Goal: Transaction & Acquisition: Purchase product/service

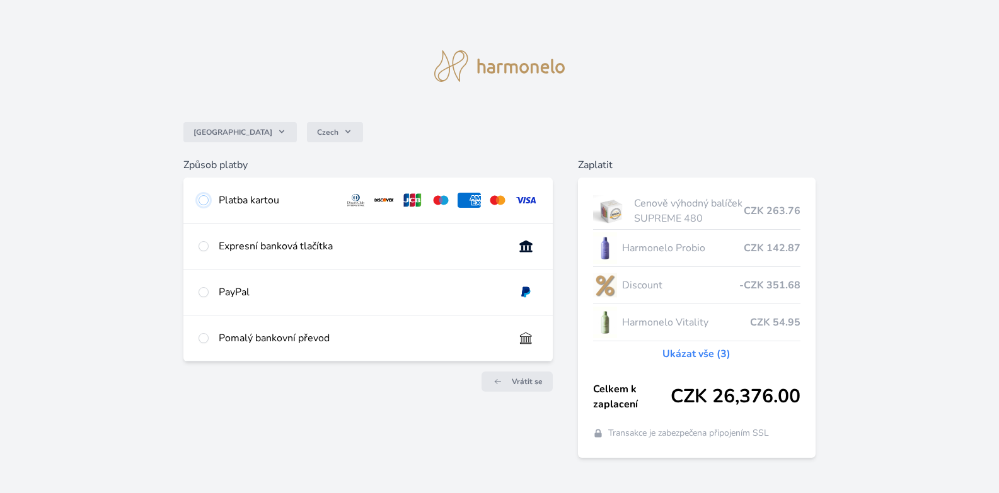
click at [205, 200] on input "radio" at bounding box center [203, 200] width 10 height 10
radio input "true"
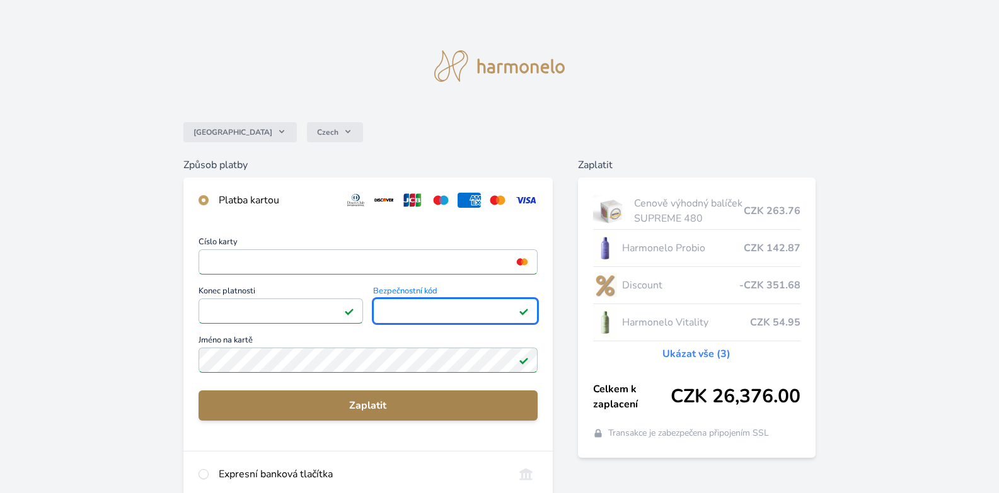
click at [374, 406] on span "Zaplatit" at bounding box center [368, 405] width 319 height 15
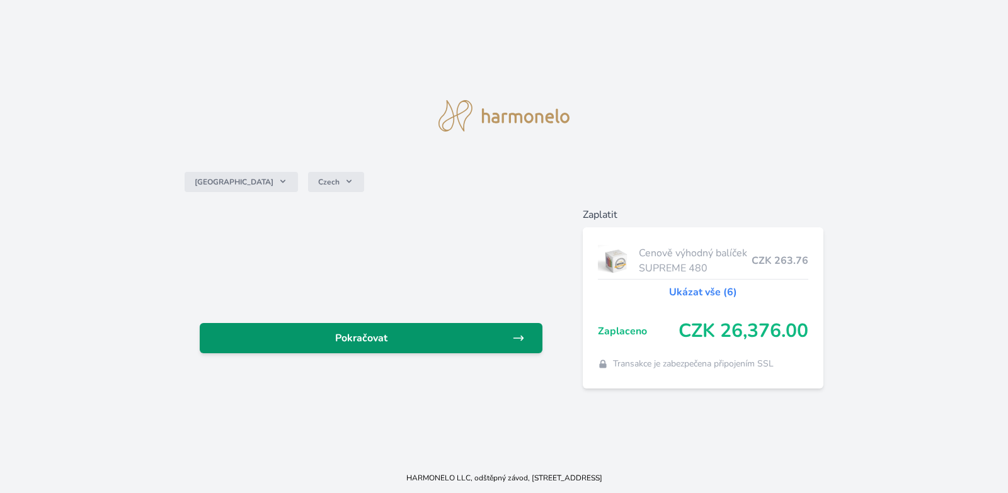
click at [360, 333] on span "Pokračovat" at bounding box center [361, 338] width 302 height 15
